Goal: Task Accomplishment & Management: Use online tool/utility

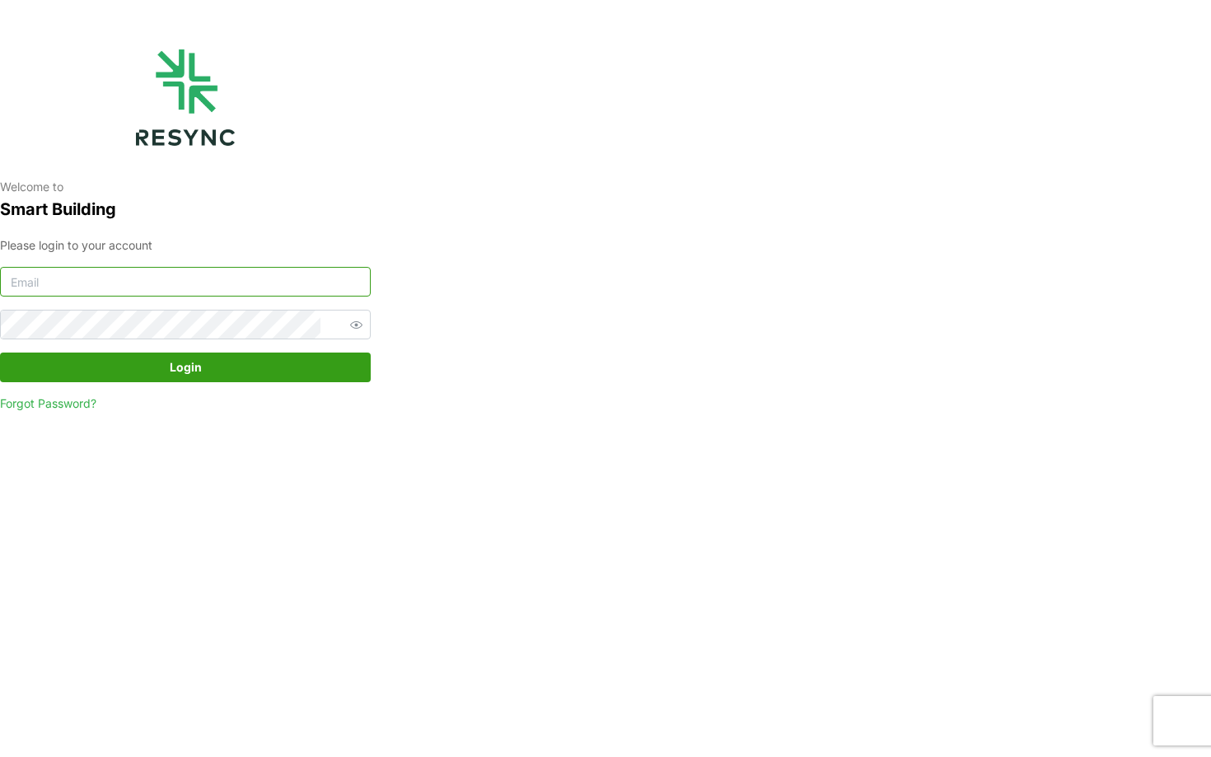
type input "continental_display@resynctech.com"
click at [259, 358] on span "Login" at bounding box center [186, 368] width 340 height 28
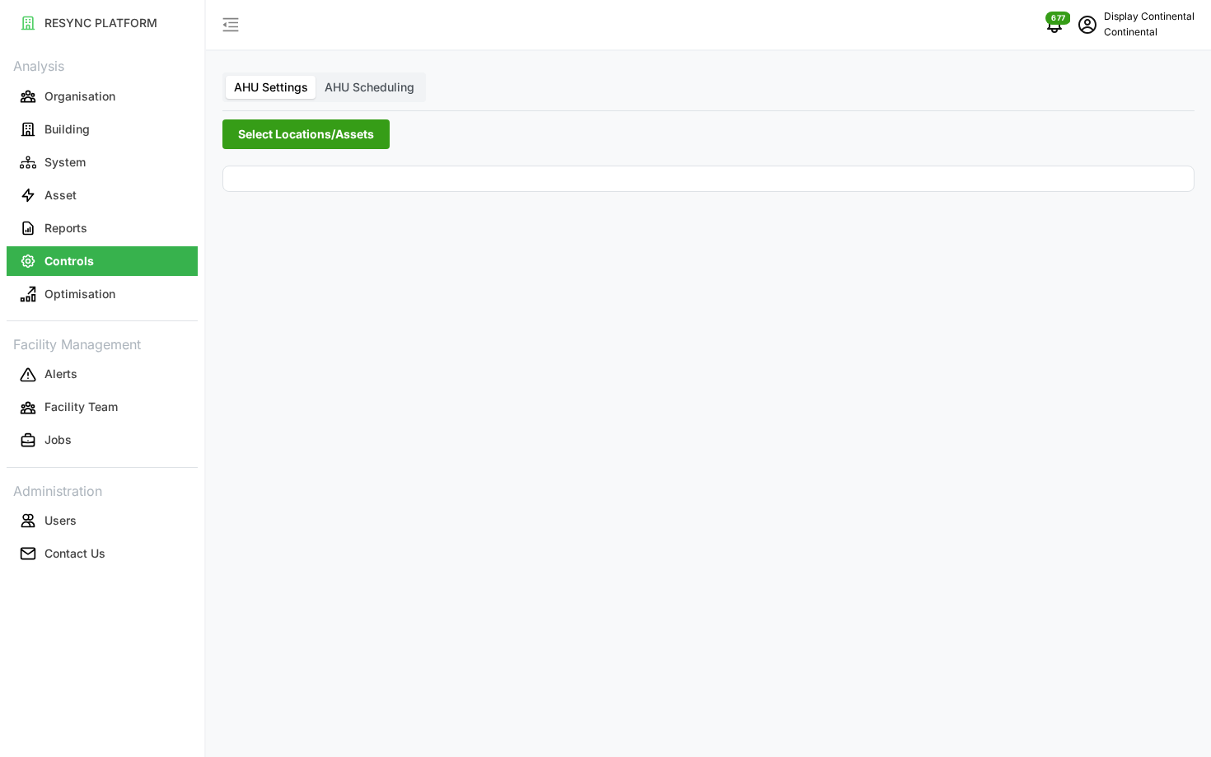
click at [369, 76] on label "AHU Scheduling" at bounding box center [369, 87] width 106 height 23
click at [316, 76] on input "AHU Scheduling" at bounding box center [316, 76] width 0 height 0
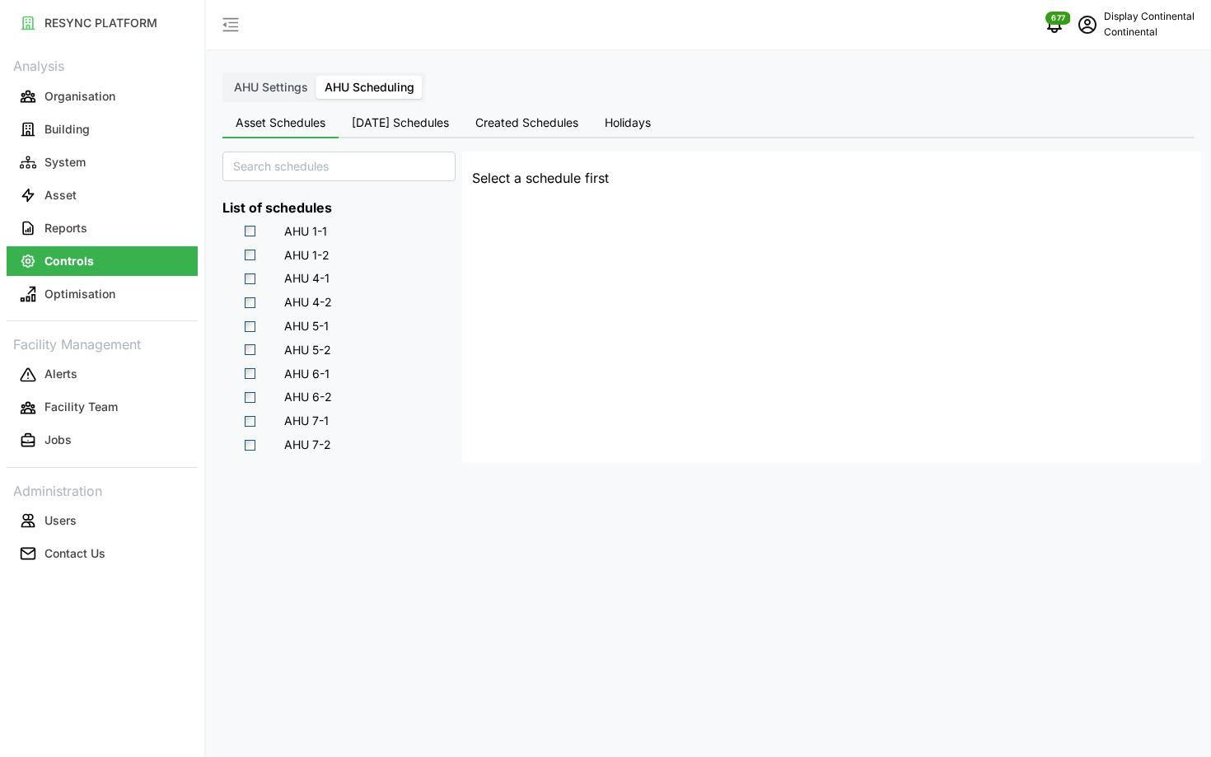
click at [396, 130] on button "[DATE] Schedules" at bounding box center [401, 124] width 124 height 30
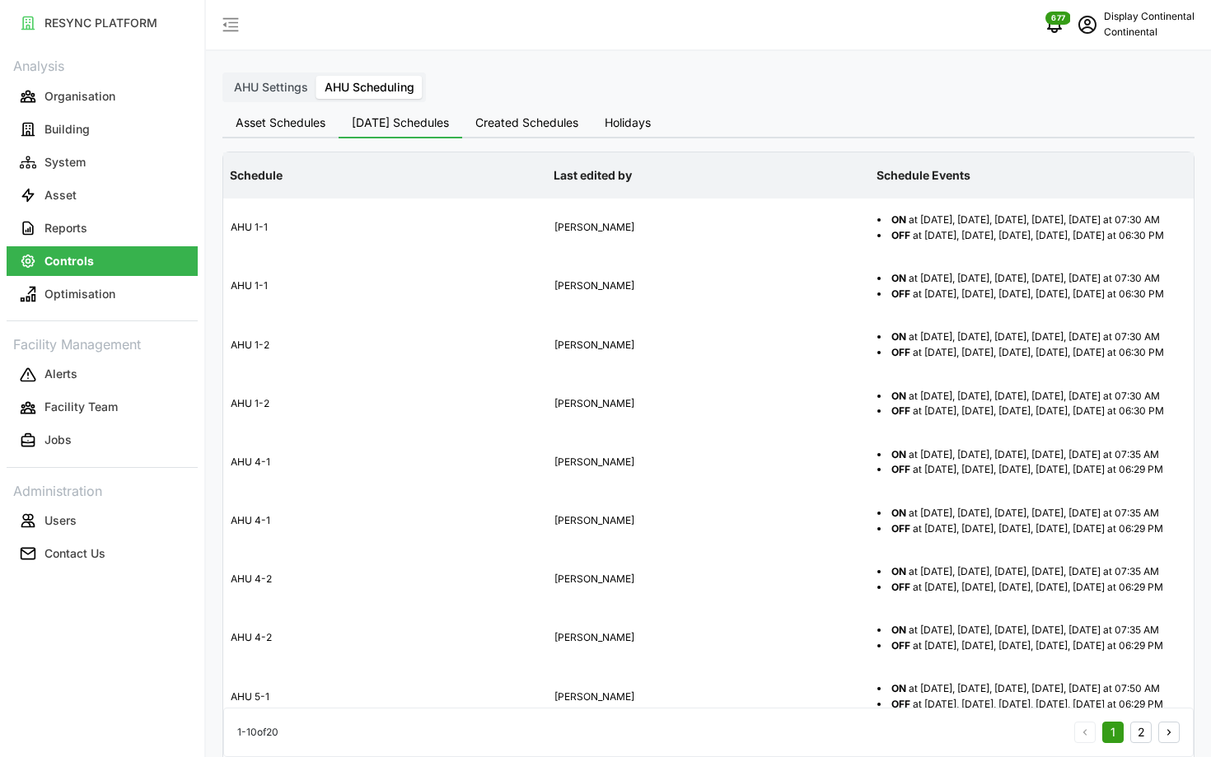
click at [299, 90] on span "AHU Settings" at bounding box center [271, 87] width 74 height 14
click at [226, 76] on input "AHU Settings" at bounding box center [226, 76] width 0 height 0
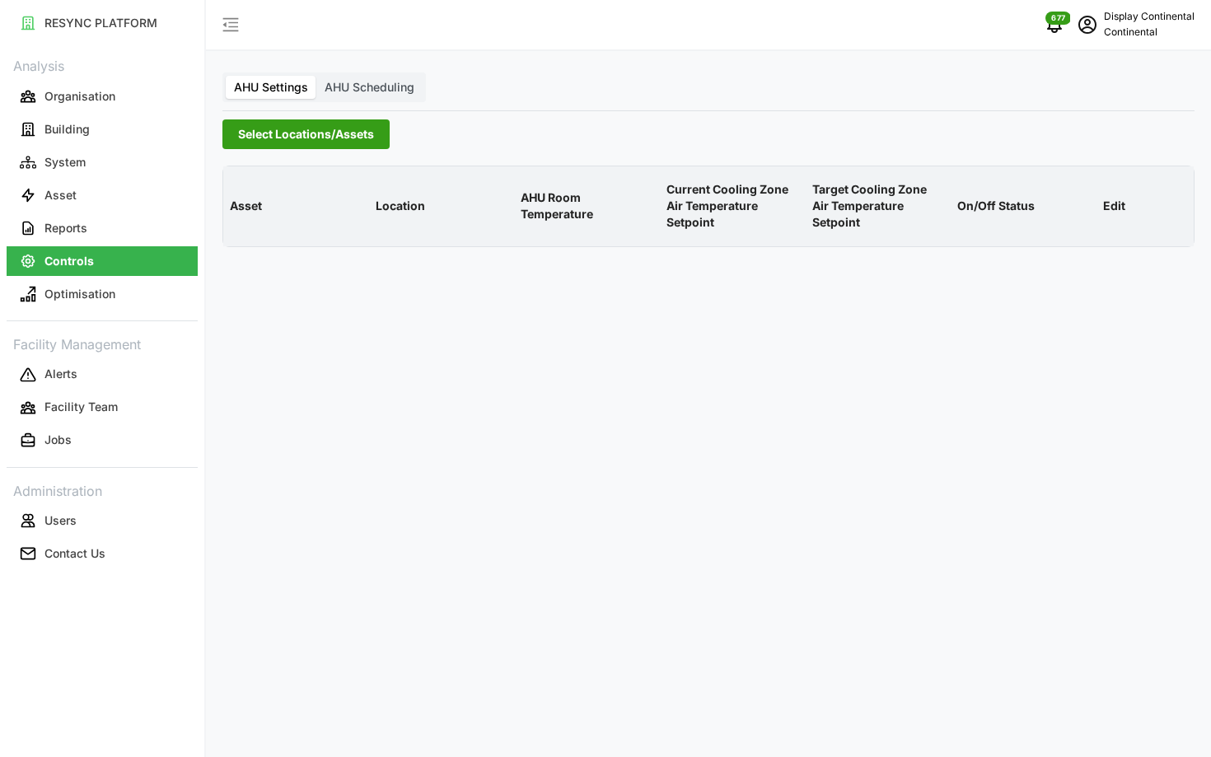
click at [304, 133] on span "Select Locations/Assets" at bounding box center [306, 134] width 136 height 28
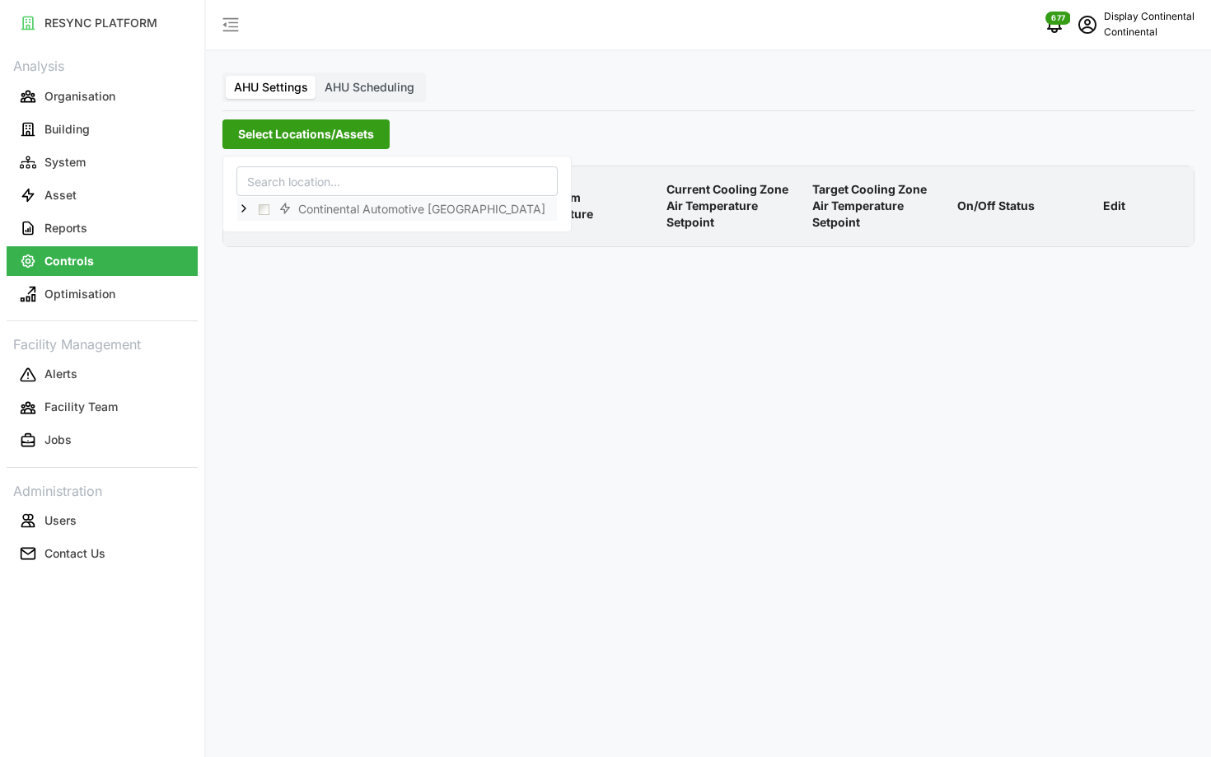
click at [249, 212] on icon at bounding box center [243, 208] width 13 height 13
click at [278, 231] on span "Select CA1" at bounding box center [277, 232] width 11 height 11
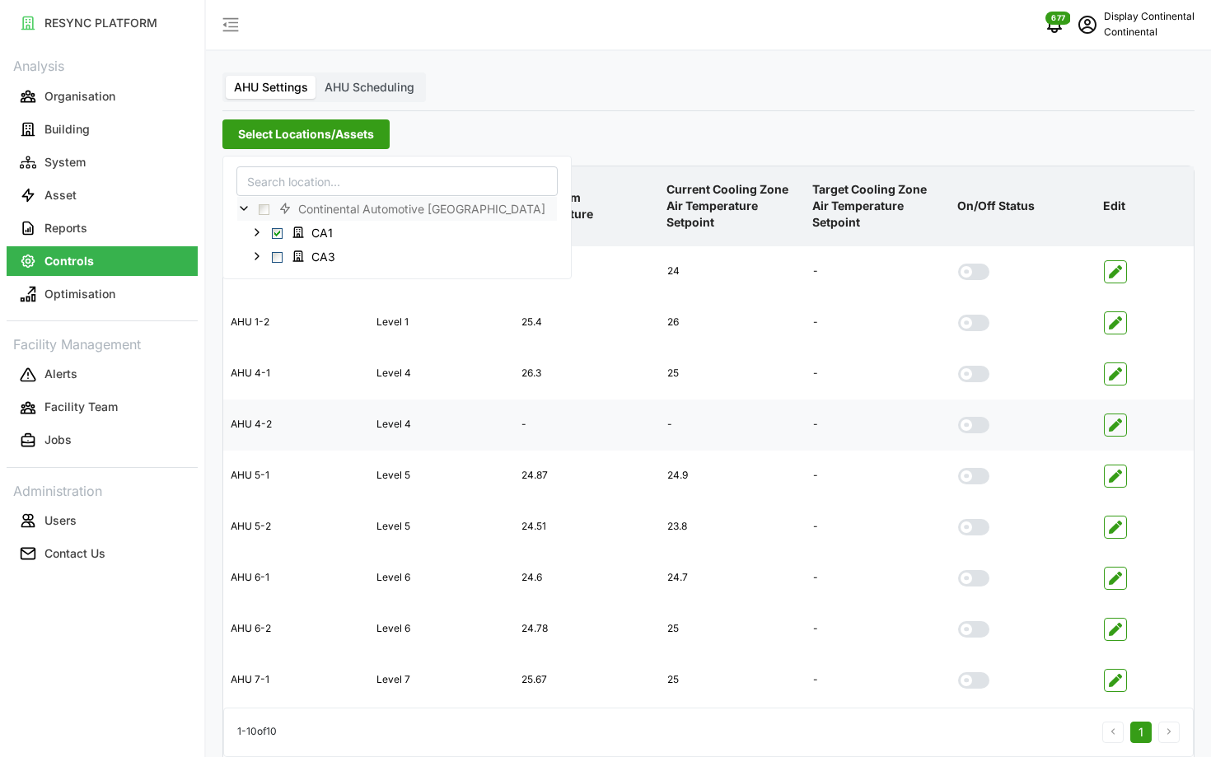
scroll to position [66, 0]
